Goal: Task Accomplishment & Management: Complete application form

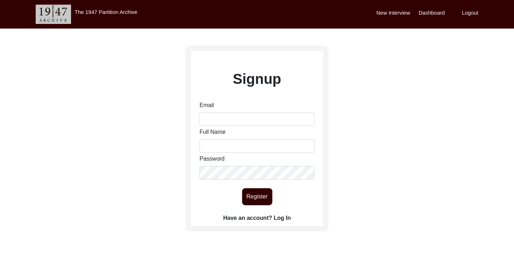
click at [284, 217] on label "Have an account? Log In" at bounding box center [256, 218] width 67 height 9
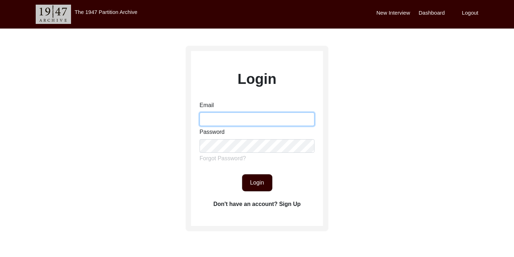
click at [226, 123] on input "Email" at bounding box center [257, 119] width 115 height 14
type input "[EMAIL_ADDRESS][DOMAIN_NAME]"
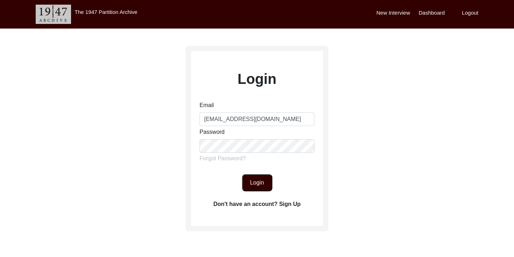
click at [258, 184] on button "Login" at bounding box center [257, 182] width 30 height 17
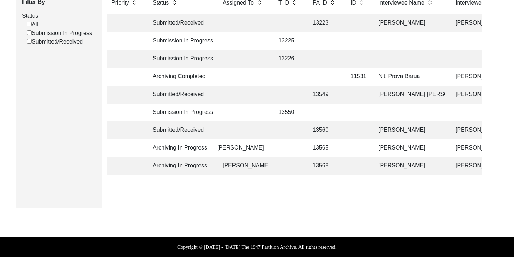
scroll to position [0, 14]
click at [405, 148] on td "[PERSON_NAME]" at bounding box center [409, 148] width 71 height 18
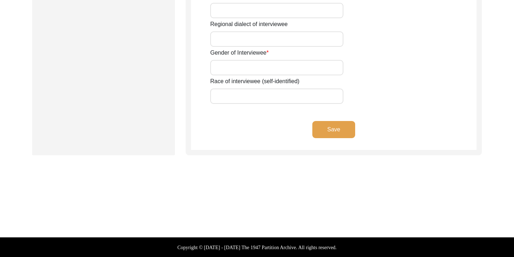
type input "[PERSON_NAME]"
type input "Salma"
type input "Nil"
type input "[PERSON_NAME]"
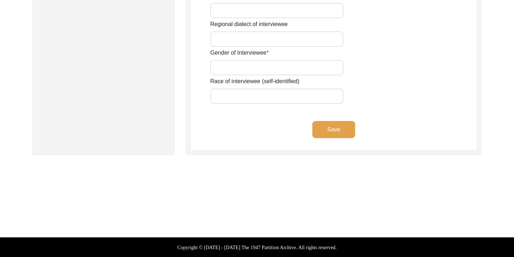
type input "[DATE]"
type input "1963"
type input "62"
type input "[DEMOGRAPHIC_DATA]"
type input "Bangla"
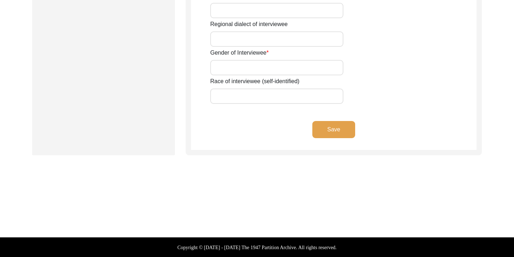
type input "Chatgaiya"
type input "[DEMOGRAPHIC_DATA]"
type input "South Asian"
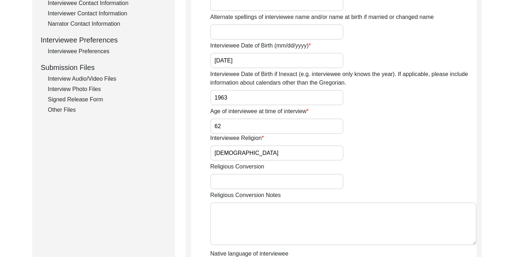
scroll to position [261, 0]
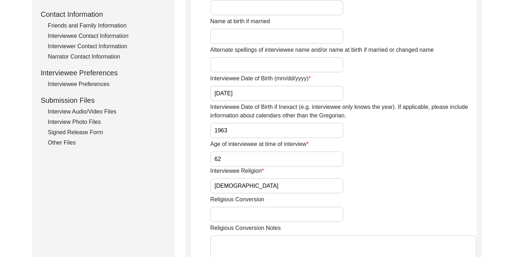
click at [90, 120] on div "Interview Photo Files" at bounding box center [107, 122] width 118 height 9
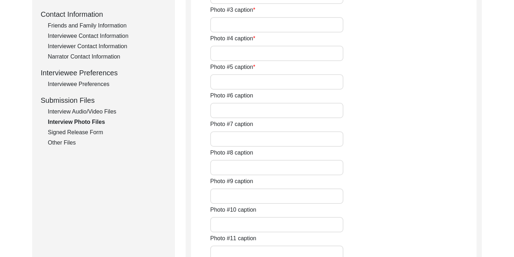
type input "Photo taken before the interview"
type input "Photo taken while standing"
type input "Photo taken before the interview (2)"
type input "Interviewee sitting in the living room"
type input "A selfie with the interviewee"
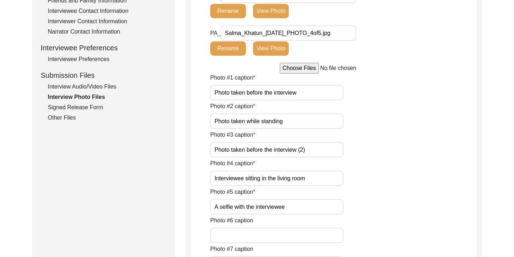
scroll to position [289, 0]
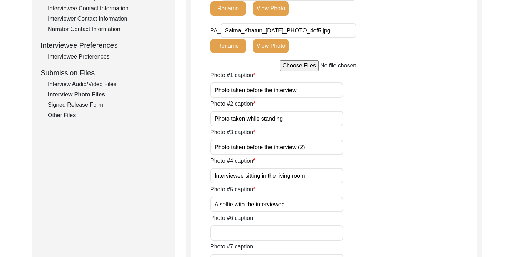
click at [298, 65] on input "file" at bounding box center [334, 65] width 108 height 11
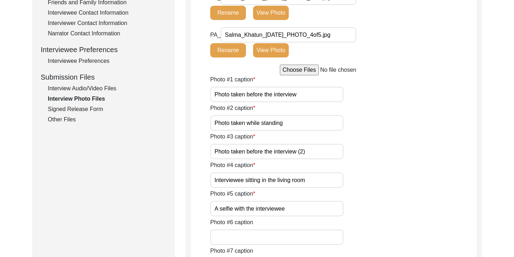
scroll to position [280, 0]
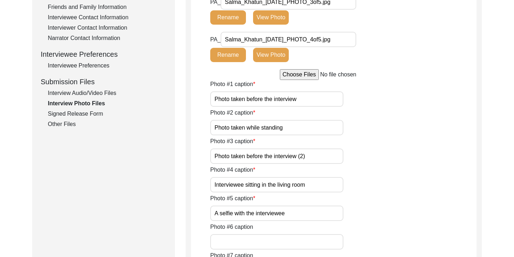
click at [79, 116] on div "Signed Release Form" at bounding box center [107, 114] width 118 height 9
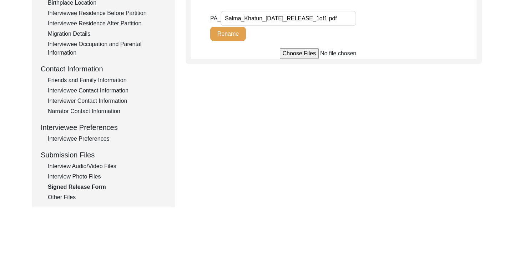
scroll to position [221, 0]
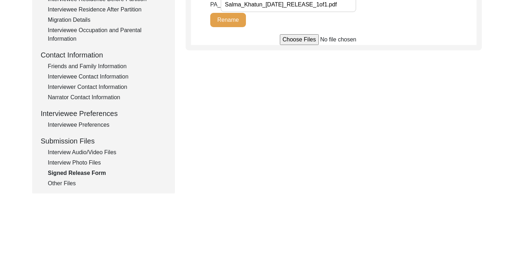
click at [72, 183] on div "Other Files" at bounding box center [107, 183] width 118 height 9
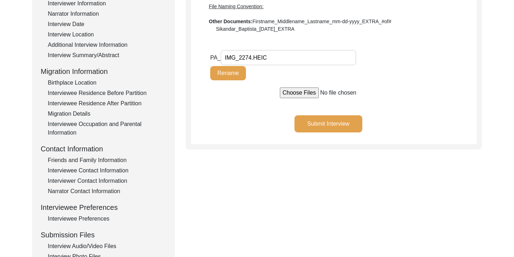
scroll to position [126, 0]
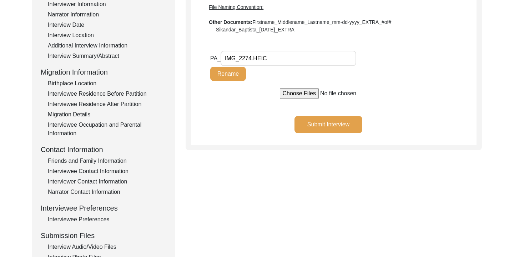
drag, startPoint x: 268, startPoint y: 61, endPoint x: 224, endPoint y: 60, distance: 43.6
click at [224, 60] on input "IMG_2274.HEIC" at bounding box center [289, 58] width 136 height 15
click at [244, 96] on div at bounding box center [334, 93] width 286 height 11
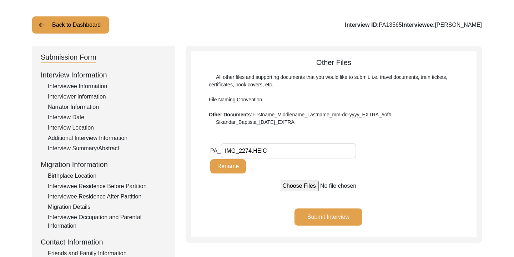
scroll to position [0, 0]
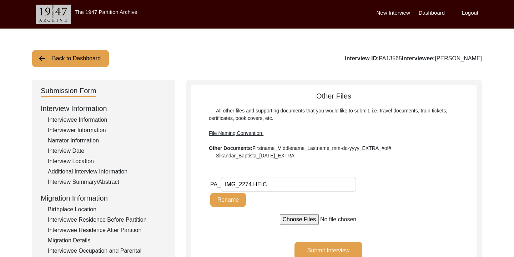
click at [39, 55] on img at bounding box center [42, 58] width 9 height 9
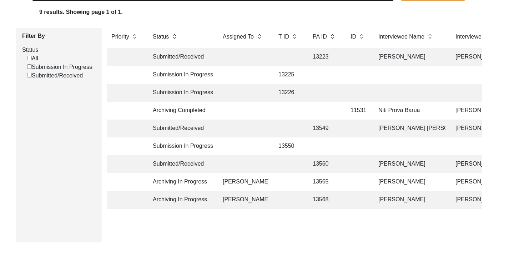
click at [397, 162] on td "[PERSON_NAME]" at bounding box center [409, 164] width 71 height 18
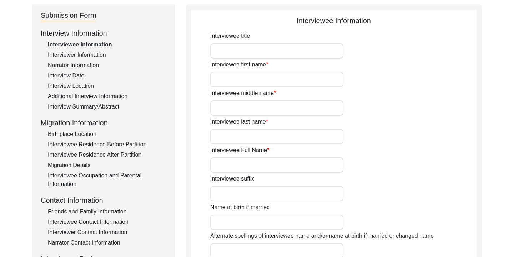
type input "Begum"
type input "Sanowara"
type input "nil"
type input "Begum"
type input "[PERSON_NAME]"
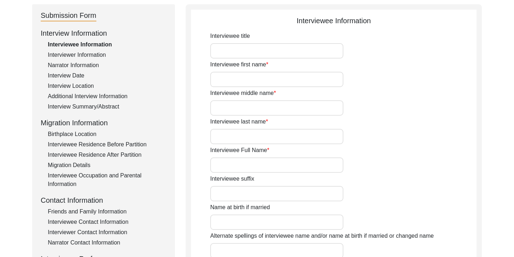
type input "[DATE]"
type input "1943"
type input "82"
type input "[DEMOGRAPHIC_DATA]"
type input "Bangla"
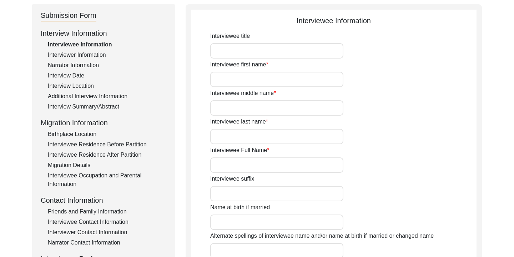
type input "Chatgaiya"
type input "[DEMOGRAPHIC_DATA]"
type input "South Asian"
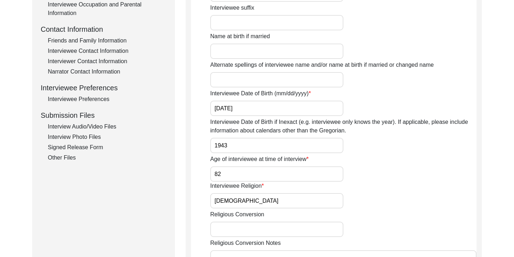
scroll to position [261, 0]
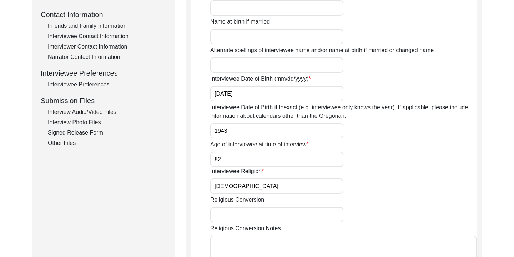
click at [90, 125] on div "Interview Photo Files" at bounding box center [107, 122] width 118 height 9
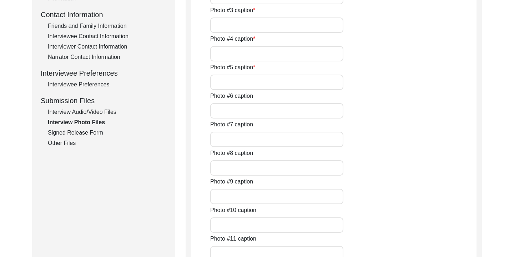
type input "Photo taken during the interview"
type input "Photo taken during the interview (2)"
type input "Selfie with the Interviewee"
type input "Full picture of the interviewee"
type input "Full Picture of the interviewee (2)"
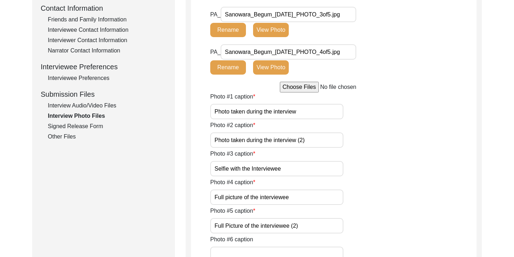
scroll to position [269, 0]
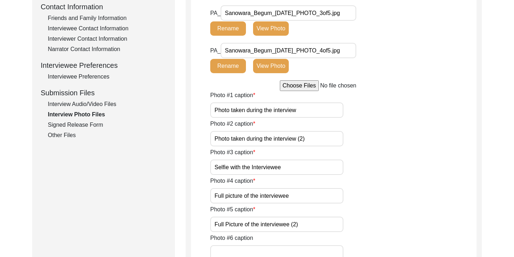
click at [66, 135] on div "Other Files" at bounding box center [107, 135] width 118 height 9
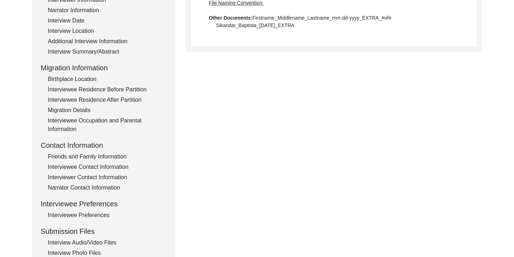
scroll to position [157, 0]
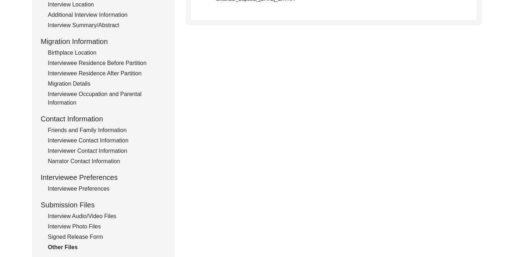
click at [89, 225] on div "Interview Photo Files" at bounding box center [107, 226] width 118 height 9
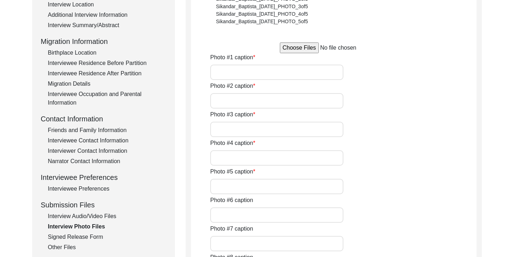
type input "Photo taken during the interview"
type input "Photo taken during the interview (2)"
type input "Selfie with the Interviewee"
type input "Full picture of the interviewee"
type input "Full Picture of the interviewee (2)"
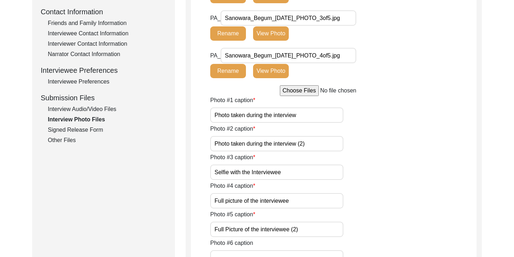
scroll to position [264, 0]
click at [307, 92] on input "file" at bounding box center [334, 90] width 108 height 11
type input "C:\fakepath\Sanowara_Begum_09-30-2025_5of5.HEIC"
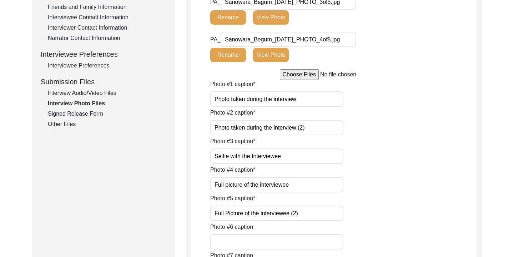
scroll to position [281, 0]
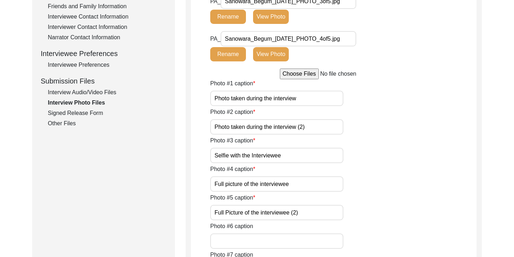
drag, startPoint x: 303, startPoint y: 215, endPoint x: 215, endPoint y: 214, distance: 87.8
click at [215, 214] on input "Full Picture of the interviewee (2)" at bounding box center [276, 212] width 133 height 15
click at [308, 75] on input "file" at bounding box center [334, 74] width 108 height 11
type input "C:\fakepath\Sanowara_Begum_09-30-2025_5of5.HEIC"
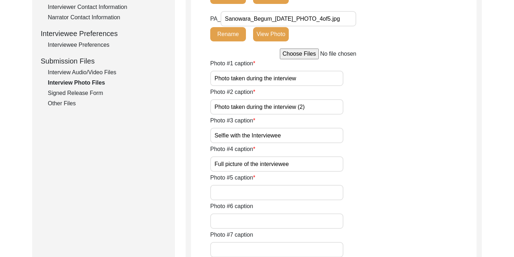
scroll to position [305, 0]
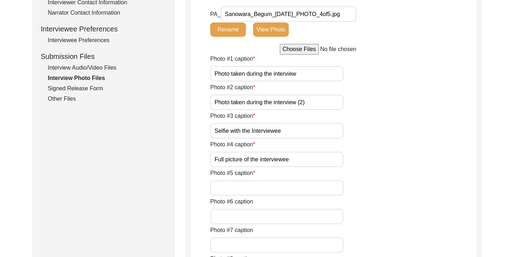
click at [309, 54] on input "file" at bounding box center [334, 49] width 108 height 11
type input "C:\fakepath\Sanowara_Begum_09-30-2025_5of5.HEIC"
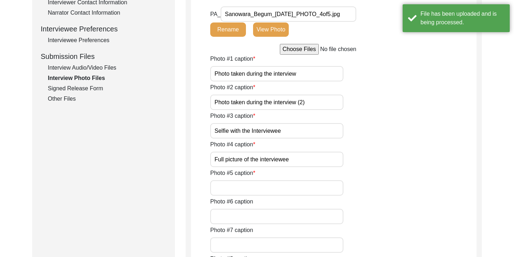
click at [244, 183] on input "Photo #5 caption" at bounding box center [276, 187] width 133 height 15
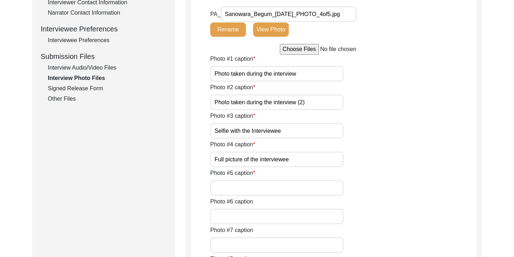
type input "Full Picture of the interviewee (2)"
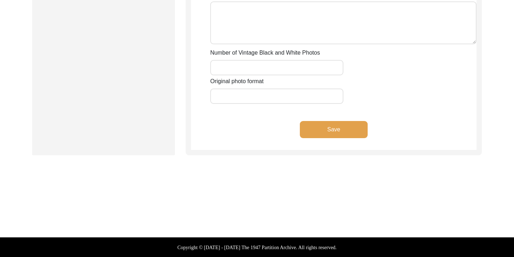
click at [354, 130] on button "Save" at bounding box center [334, 129] width 68 height 17
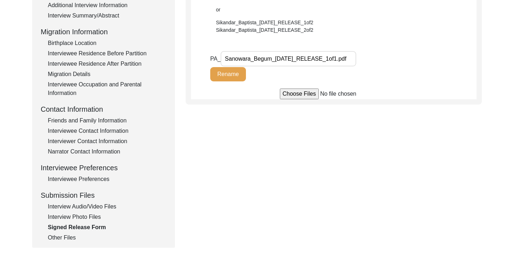
scroll to position [202, 0]
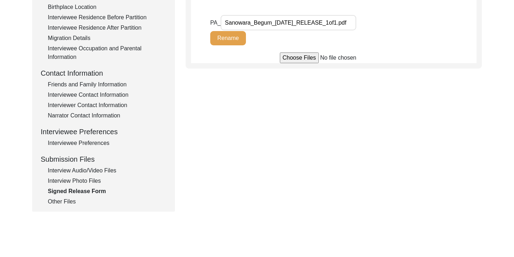
click at [71, 200] on div "Other Files" at bounding box center [107, 201] width 118 height 9
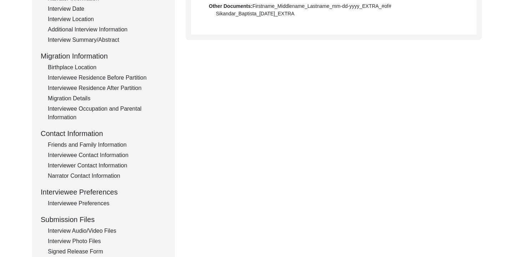
scroll to position [157, 0]
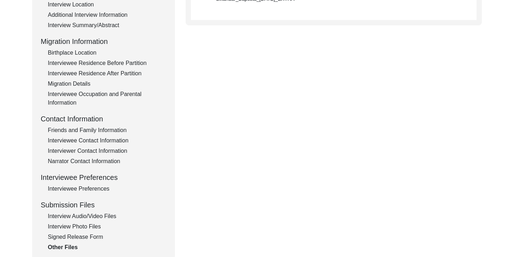
click at [107, 218] on div "Interview Audio/Video Files" at bounding box center [107, 216] width 118 height 9
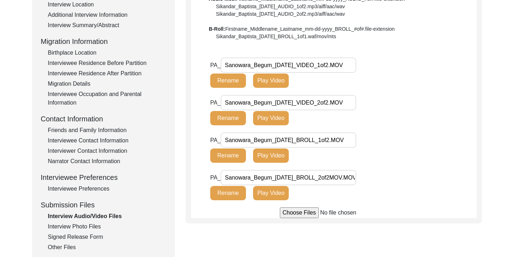
click at [69, 229] on div "Interview Photo Files" at bounding box center [107, 226] width 118 height 9
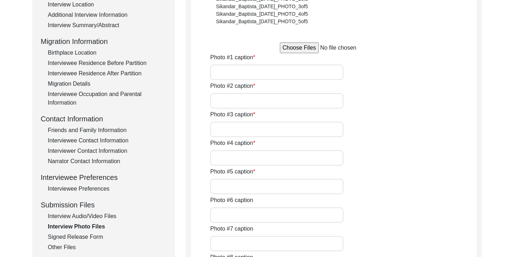
type input "Photo taken during the interview"
type input "Photo taken during the interview (2)"
type input "Selfie with the Interviewee"
type input "Full picture of the interviewee"
type input "Full Picture of the interviewee (2)"
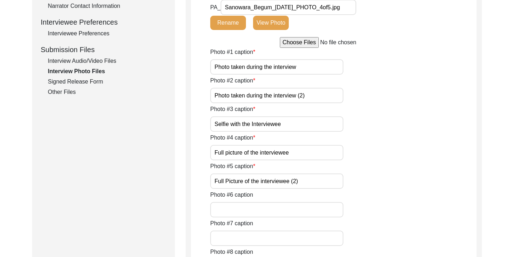
scroll to position [320, 0]
